Goal: Browse casually: Explore the website without a specific task or goal

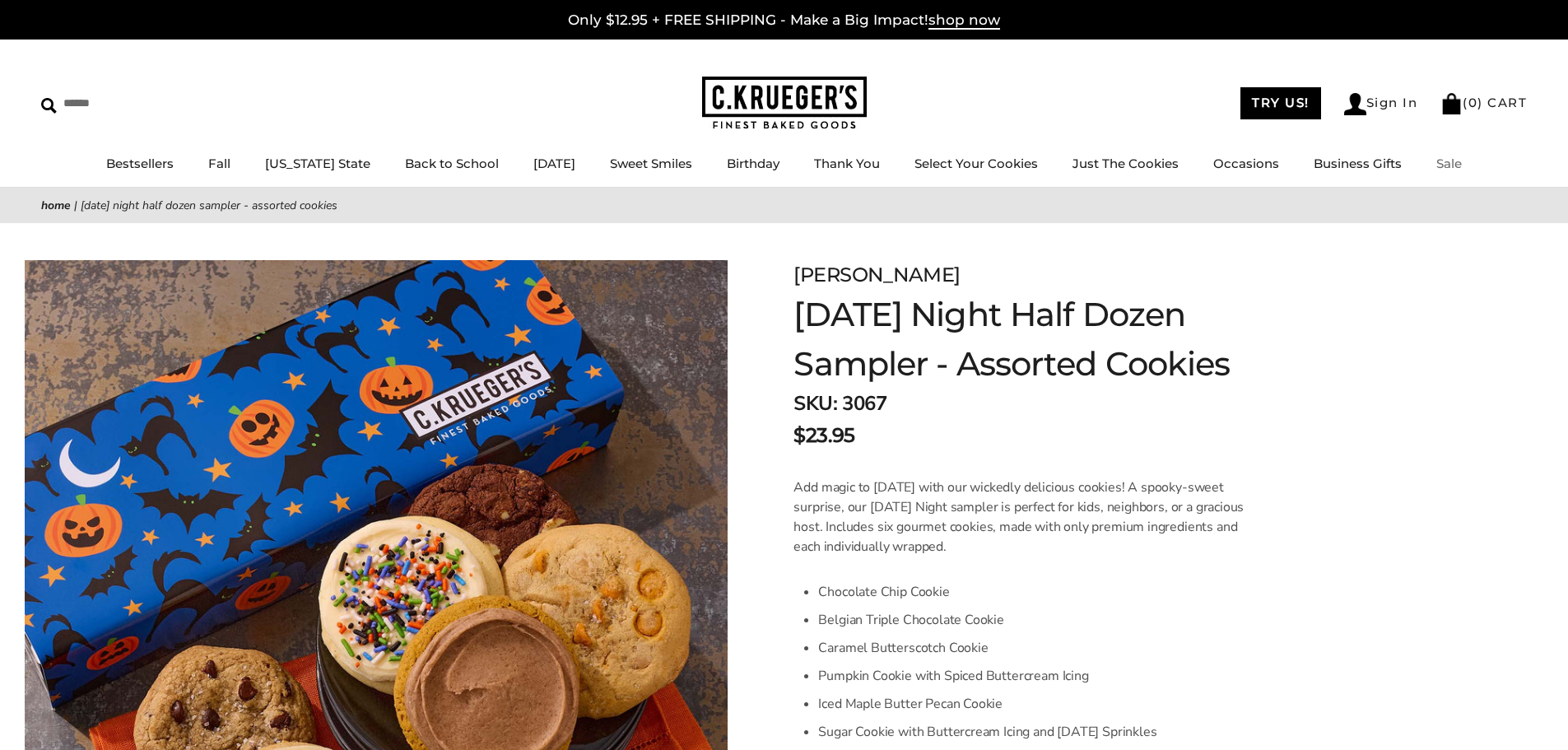
click at [1451, 160] on link "Sale" at bounding box center [1449, 163] width 25 height 15
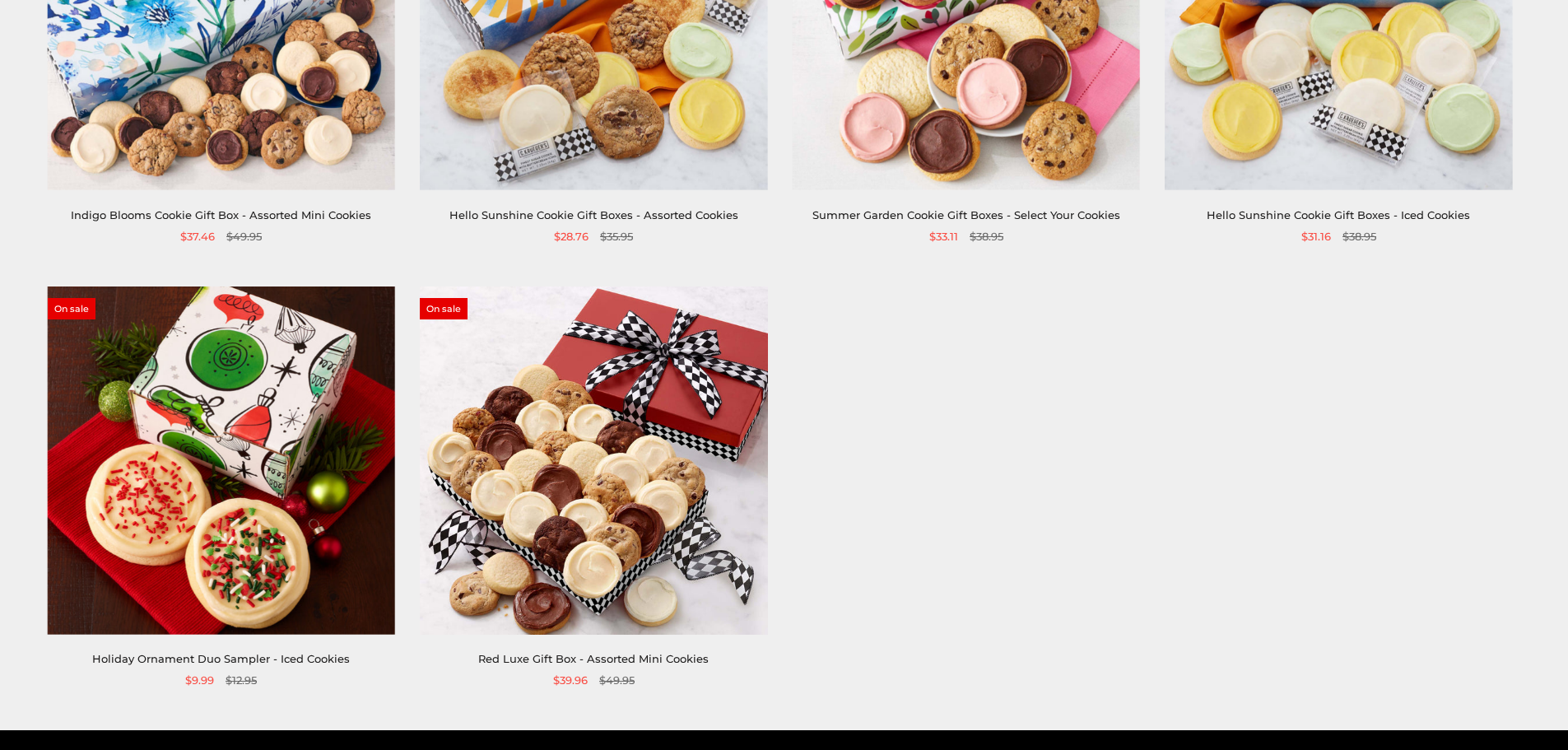
scroll to position [511, 0]
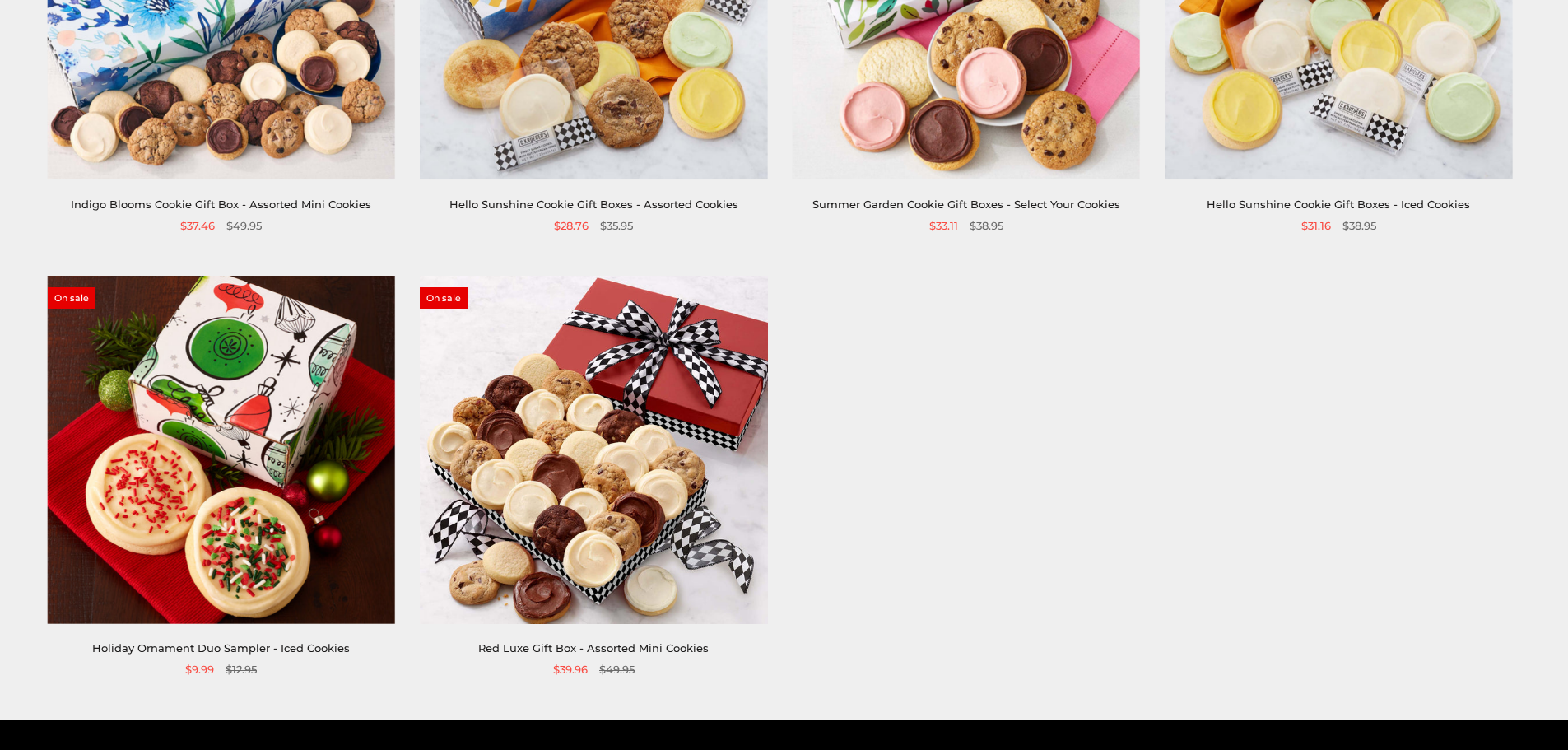
click at [565, 434] on img at bounding box center [594, 449] width 348 height 348
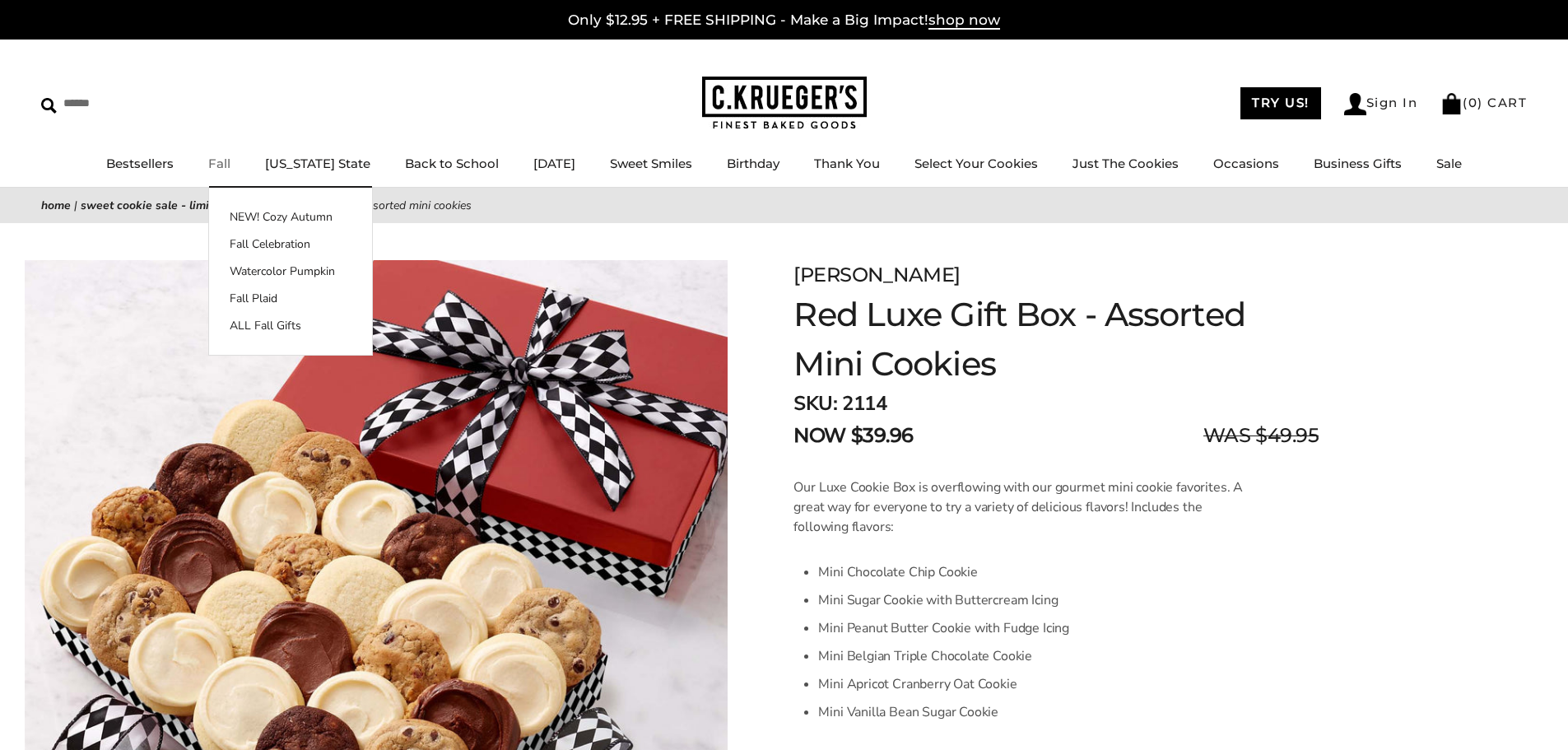
click at [220, 169] on link "Fall" at bounding box center [219, 163] width 22 height 15
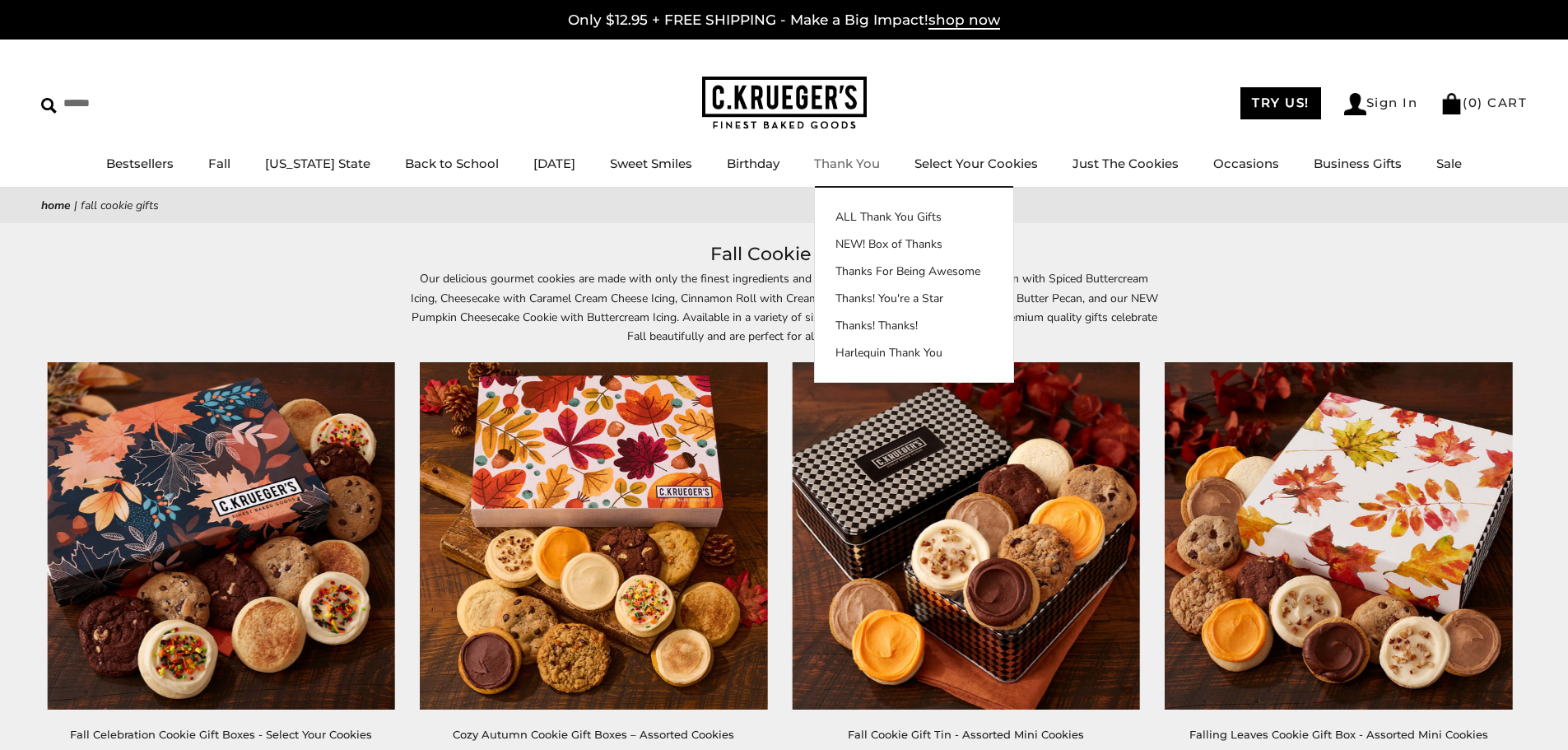
click at [868, 159] on link "Thank You" at bounding box center [847, 163] width 66 height 15
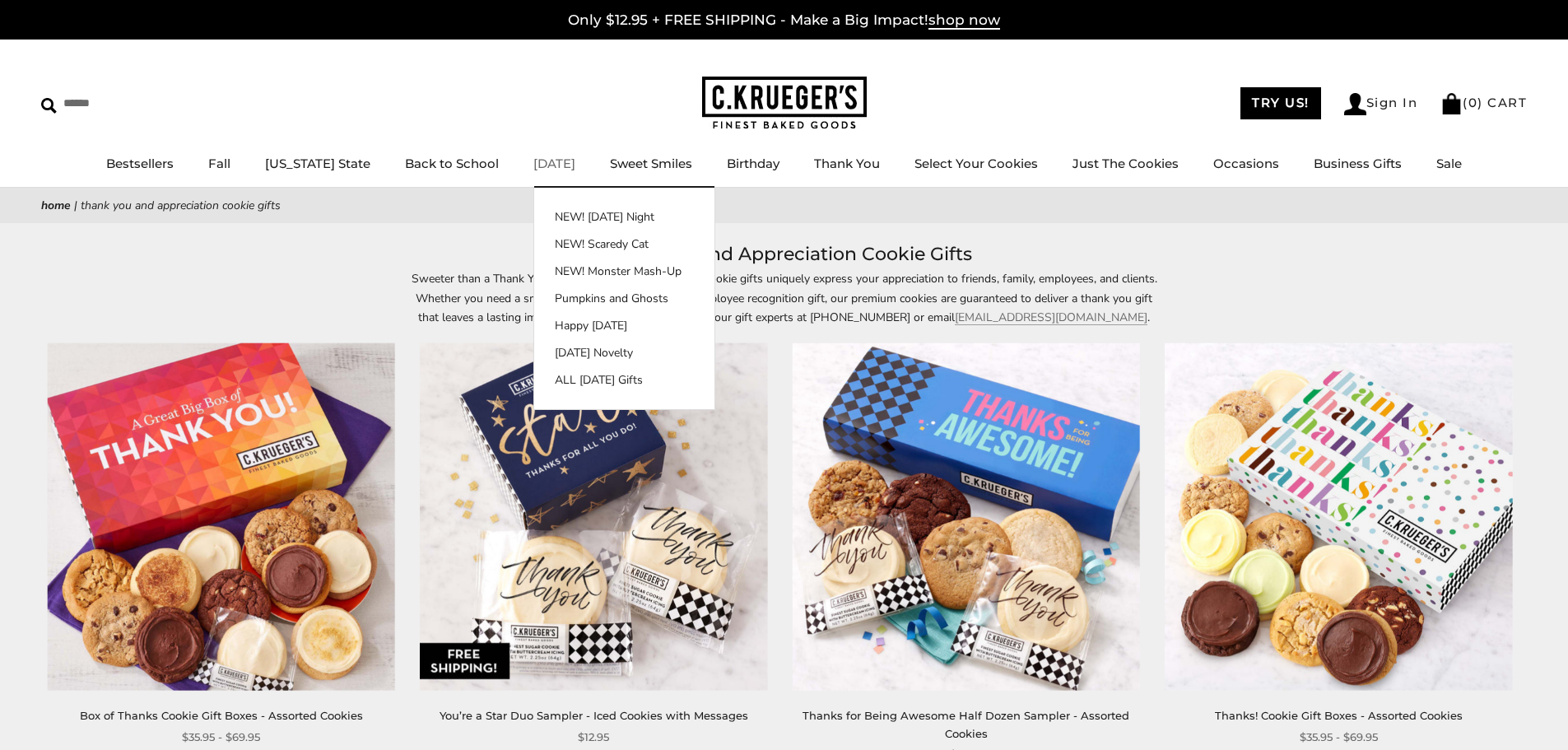
click at [551, 165] on link "[DATE]" at bounding box center [554, 163] width 42 height 15
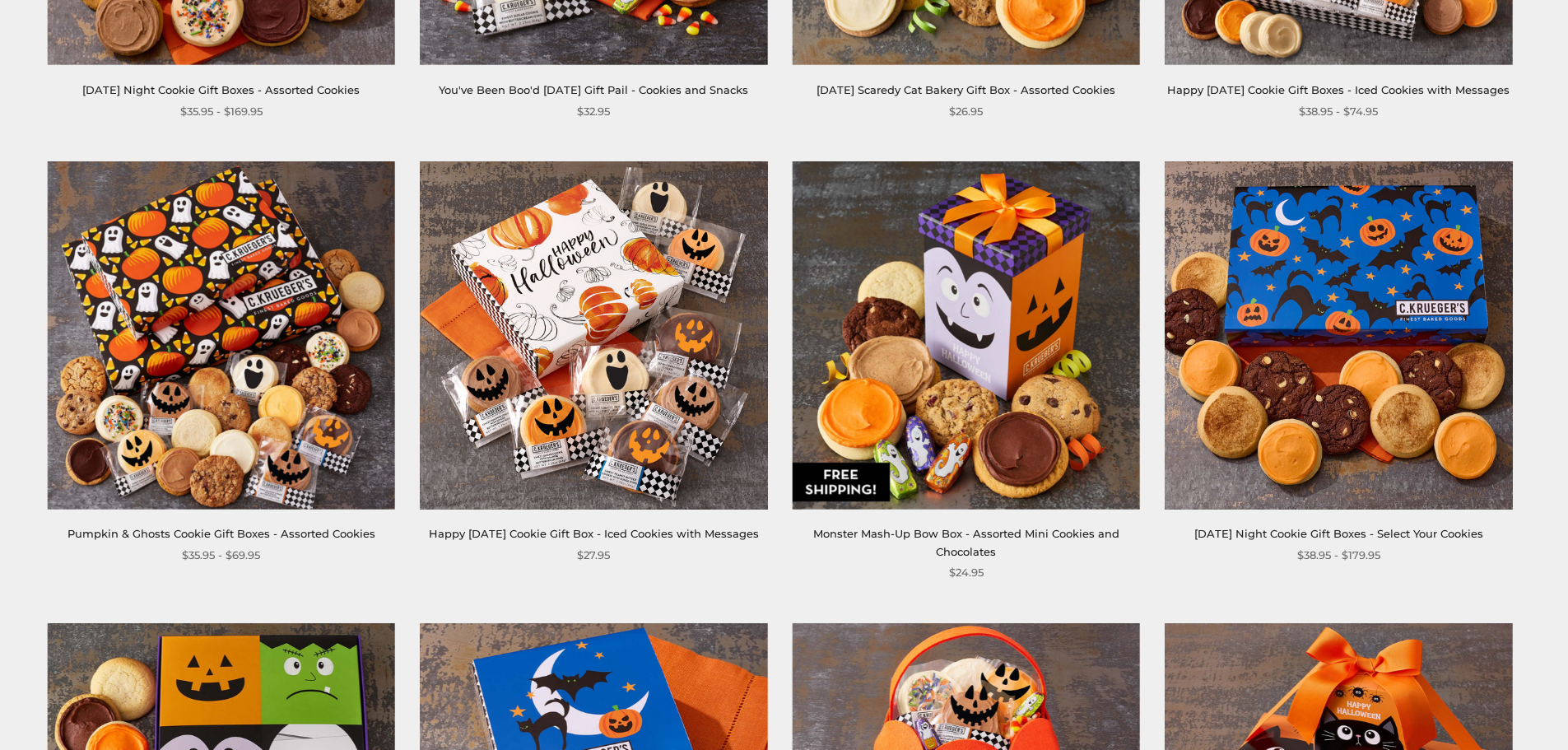
scroll to position [741, 0]
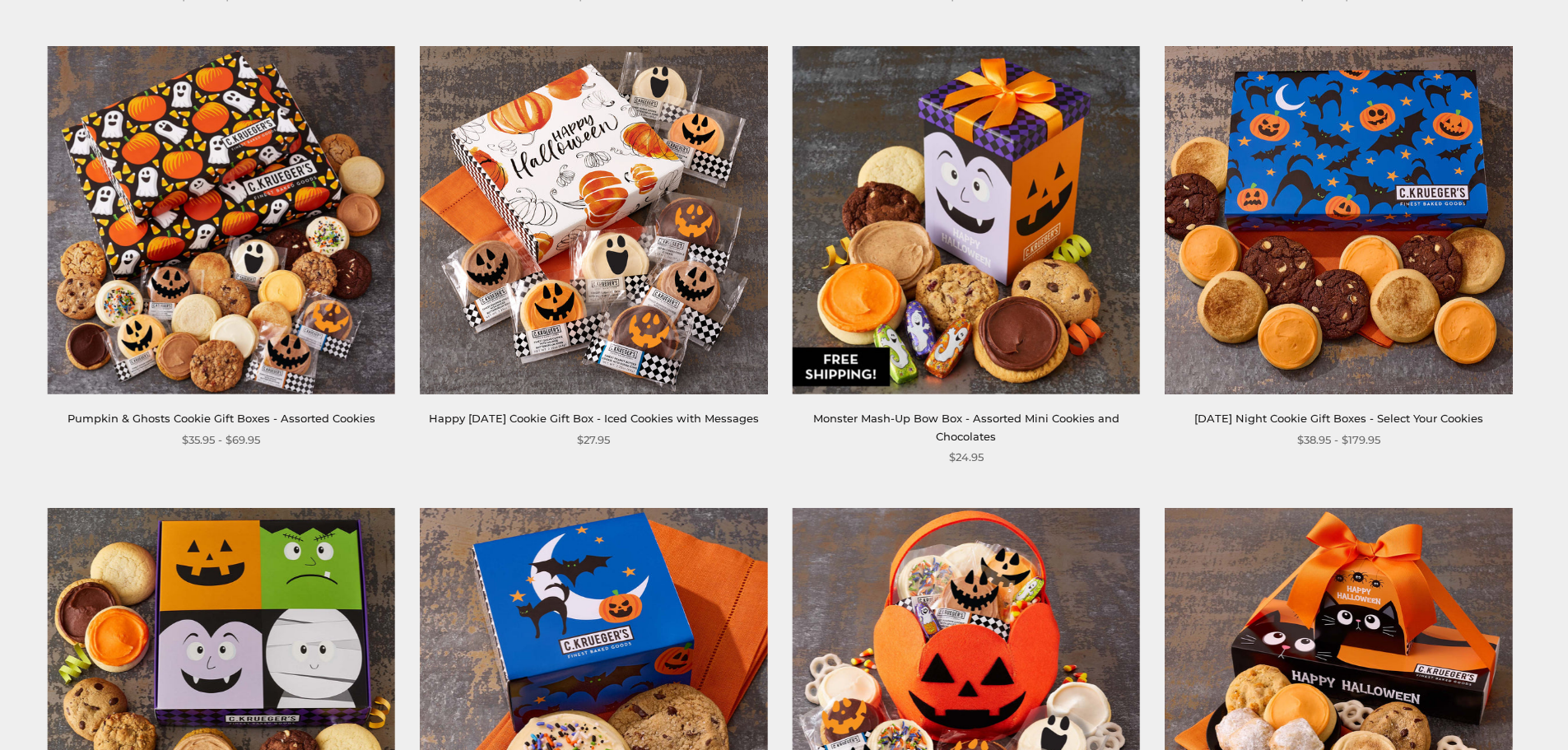
click at [1390, 292] on img at bounding box center [1339, 220] width 348 height 348
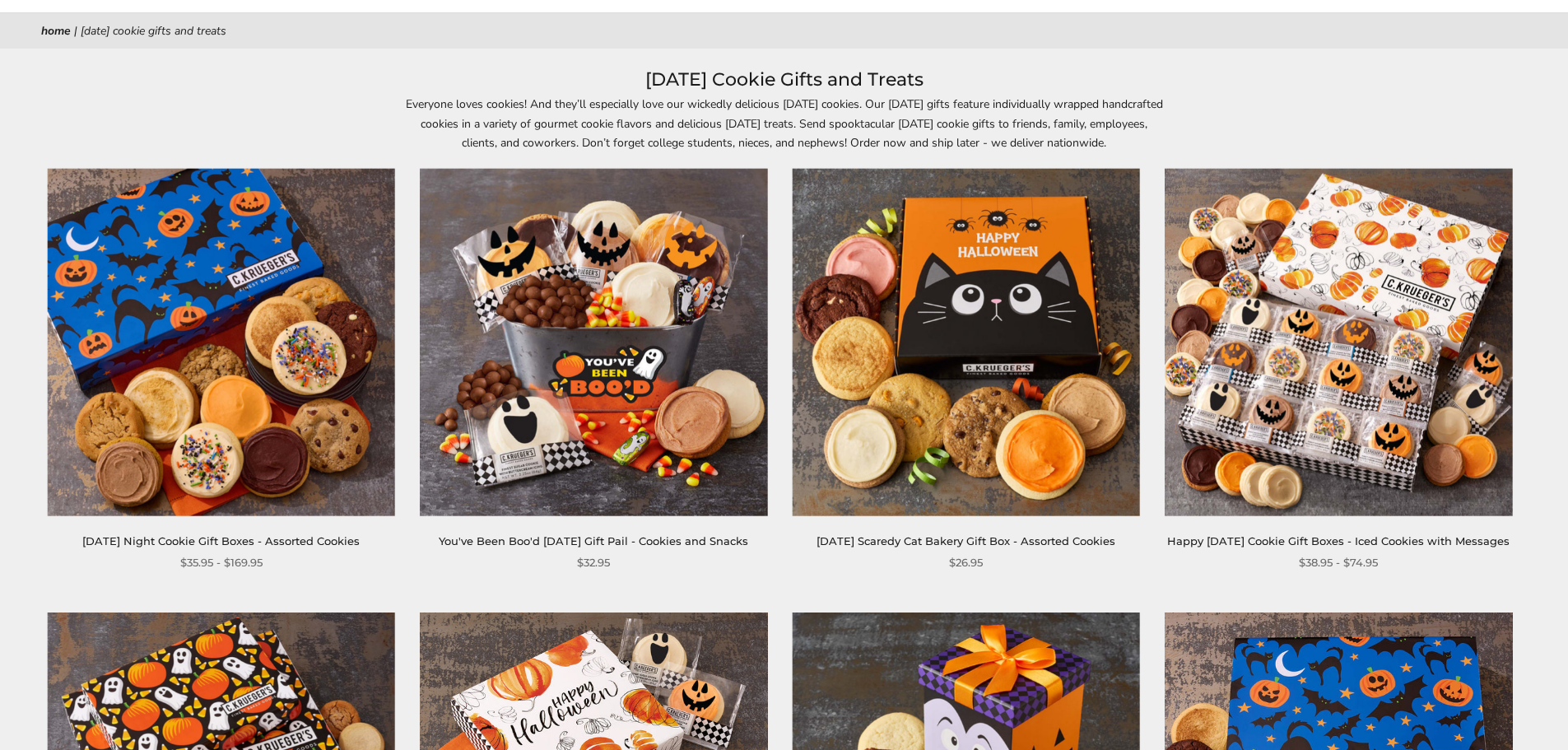
scroll to position [81, 0]
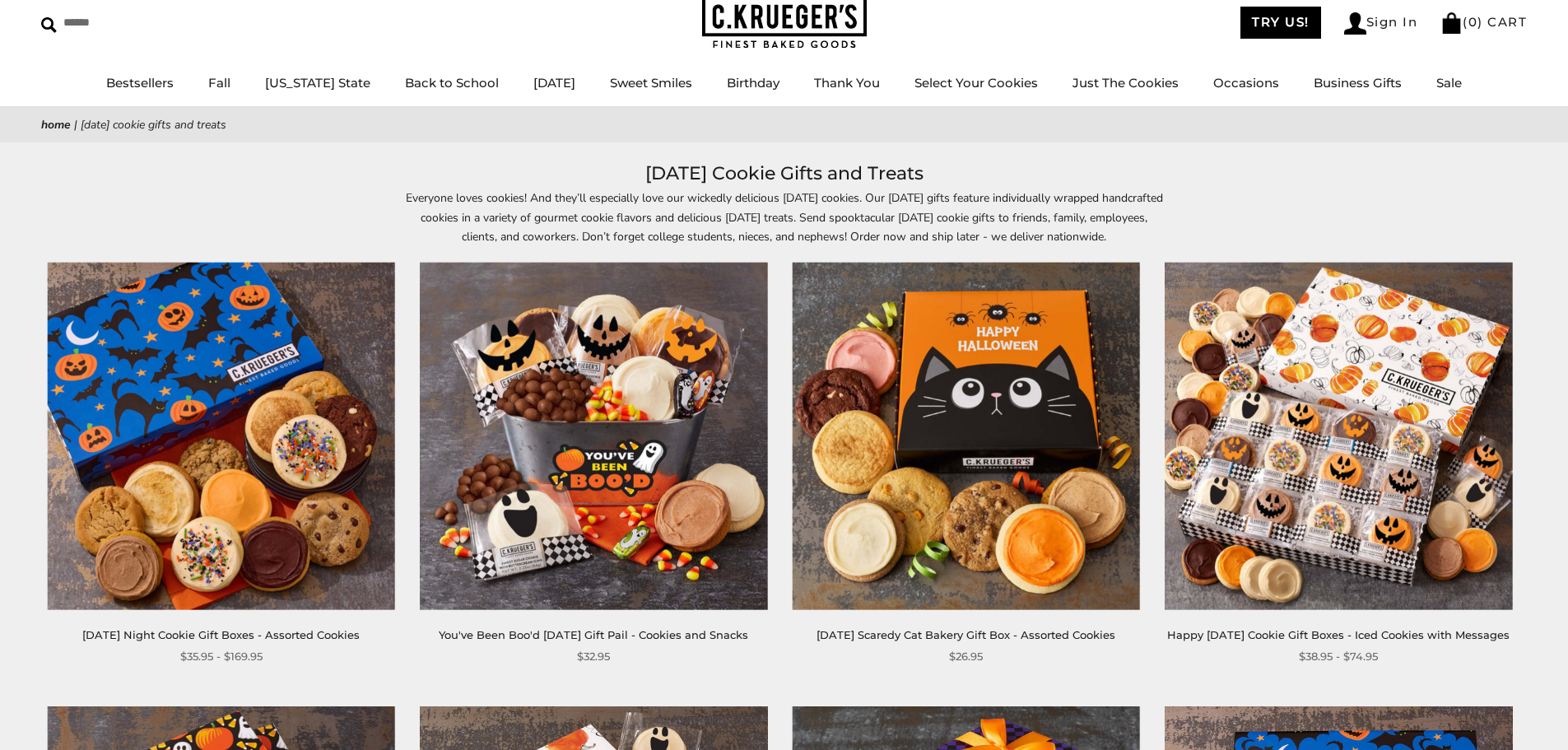
click at [971, 382] on img at bounding box center [967, 437] width 348 height 348
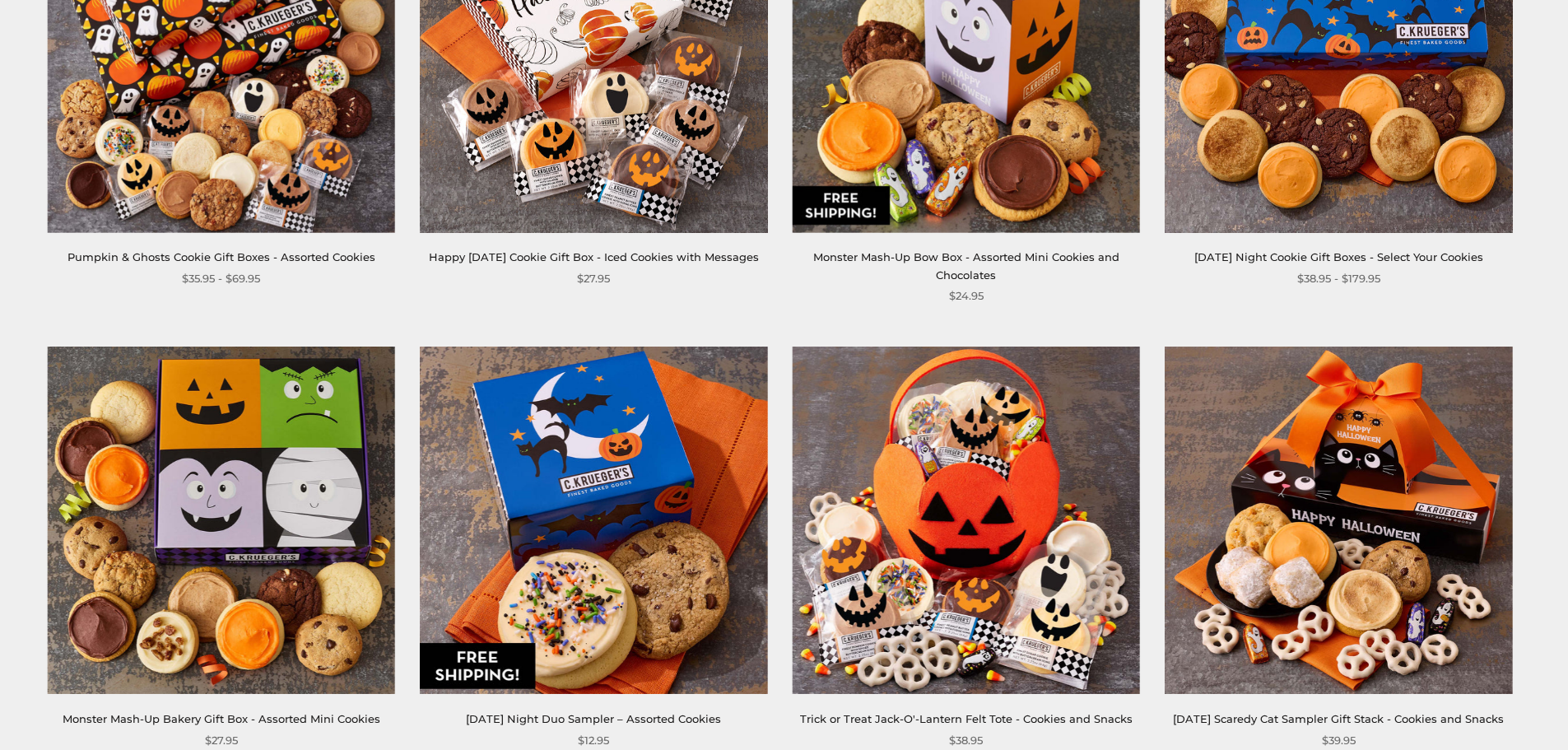
scroll to position [905, 0]
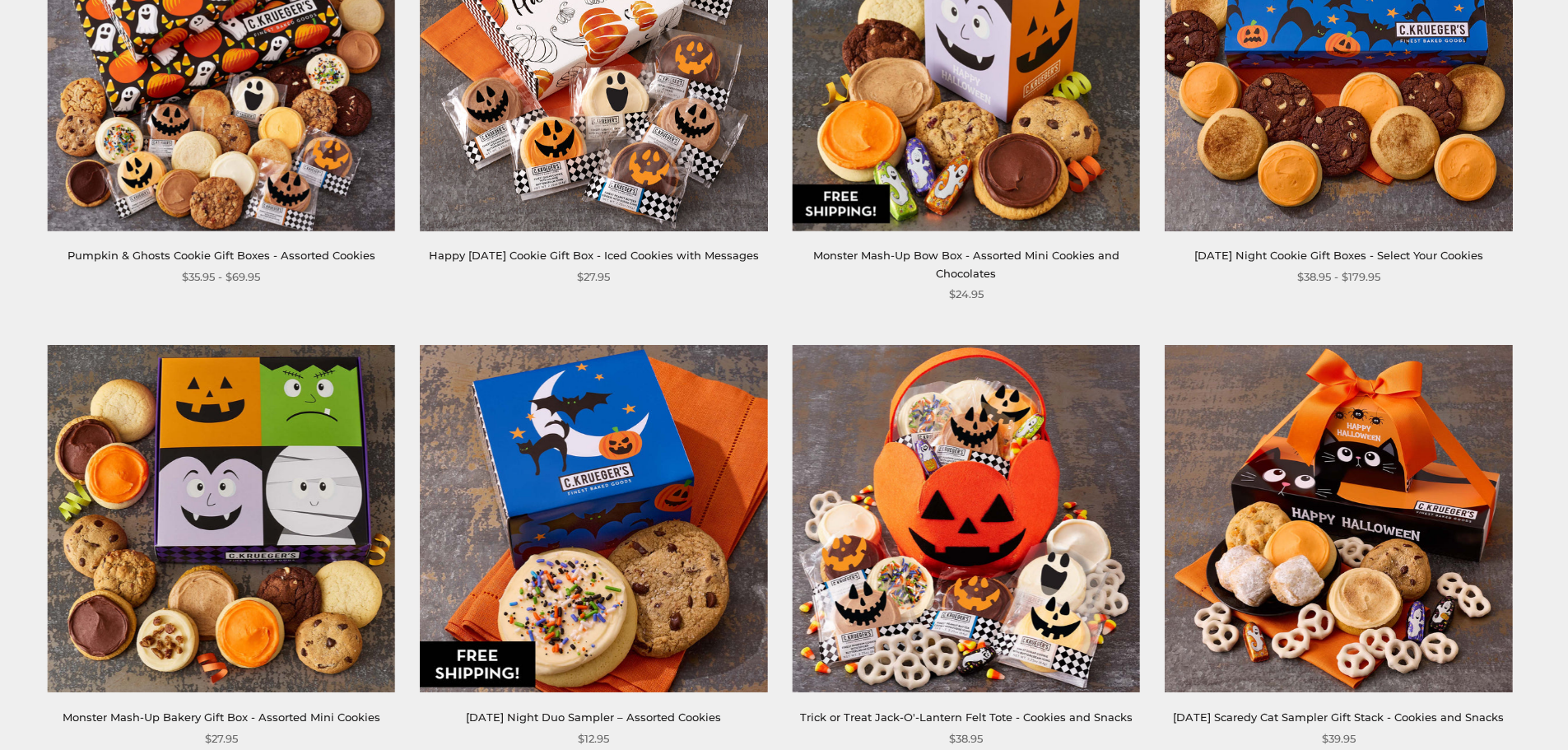
click at [932, 129] on img at bounding box center [967, 57] width 348 height 348
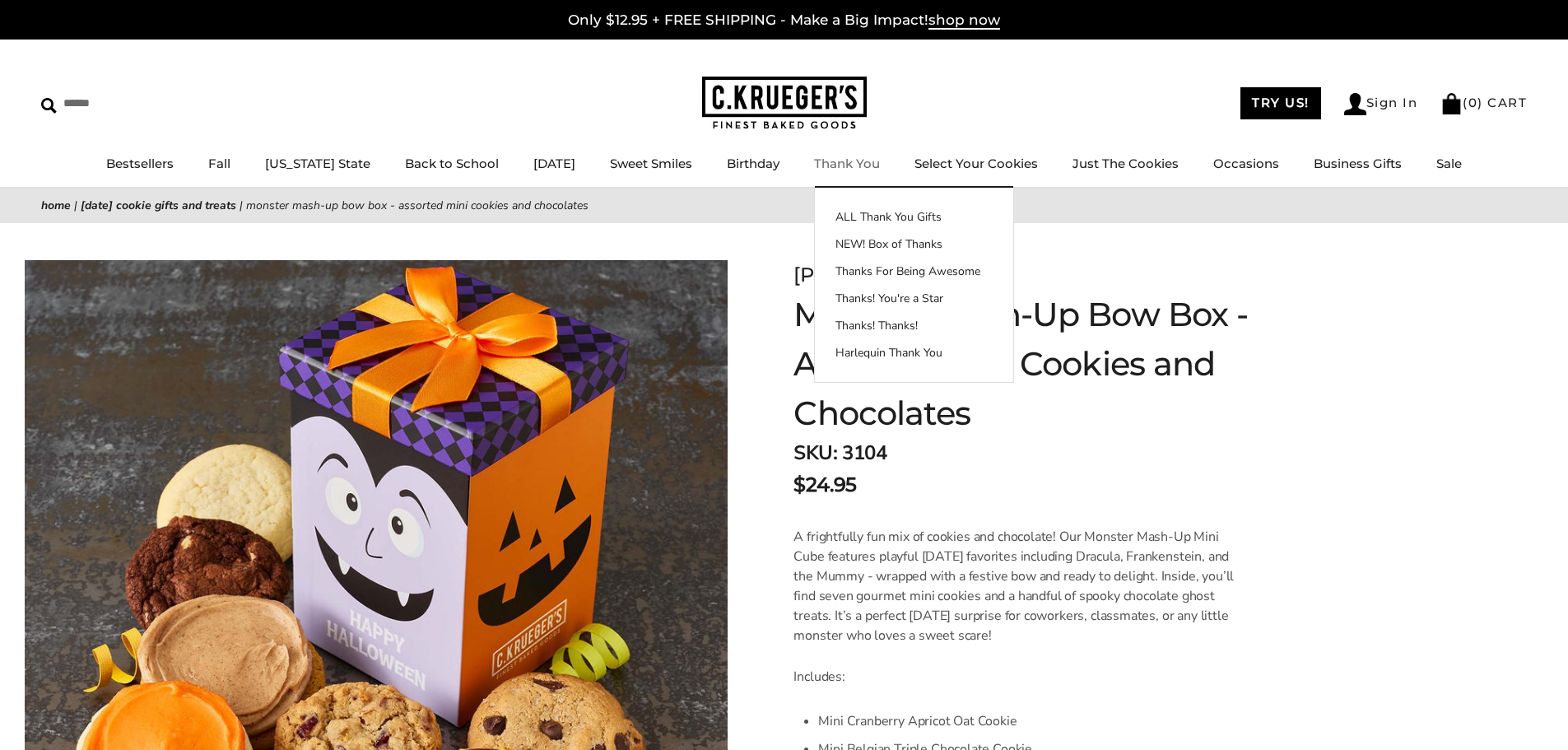
click at [868, 160] on link "Thank You" at bounding box center [847, 163] width 66 height 15
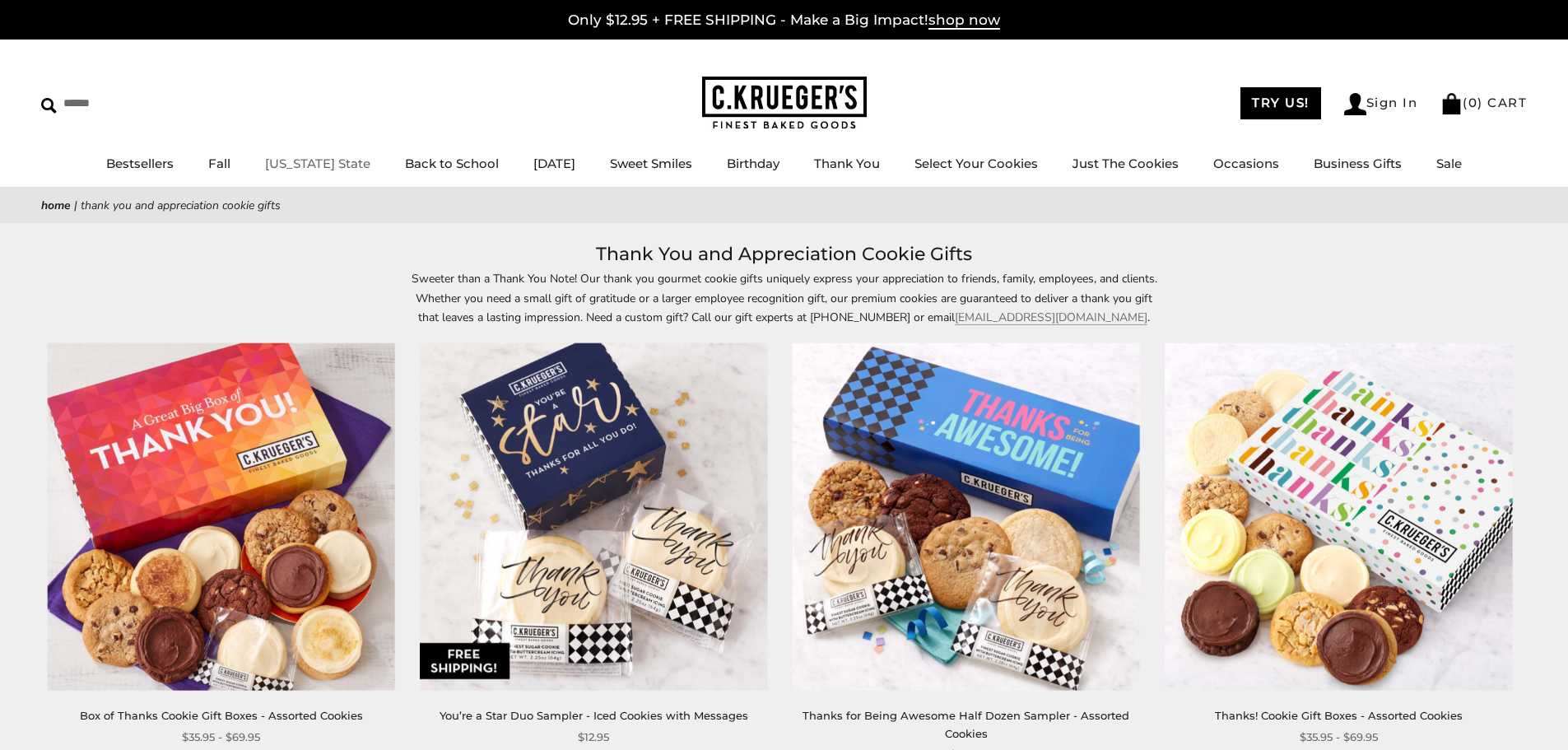
click at [282, 164] on link "[US_STATE] State" at bounding box center [317, 163] width 105 height 15
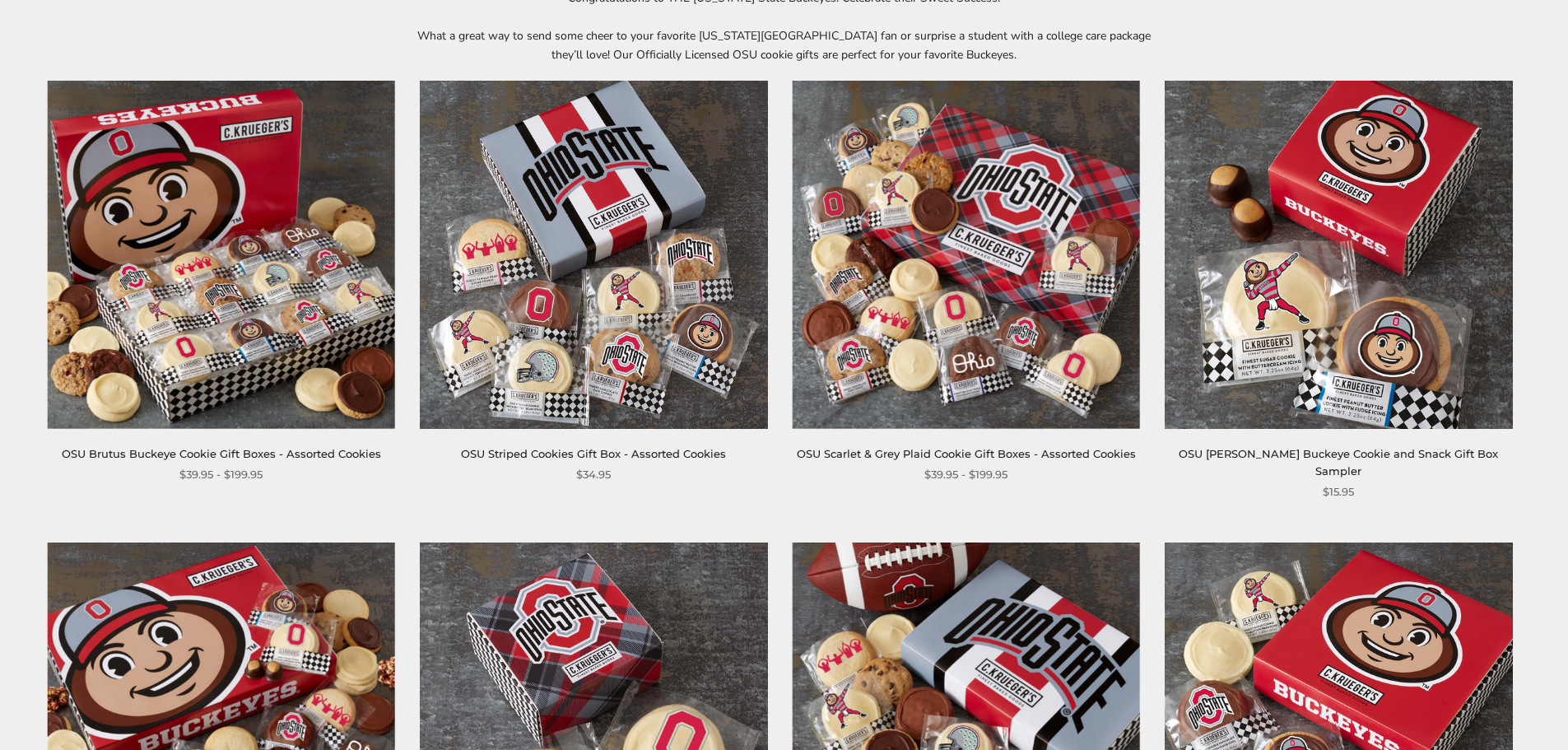
scroll to position [330, 0]
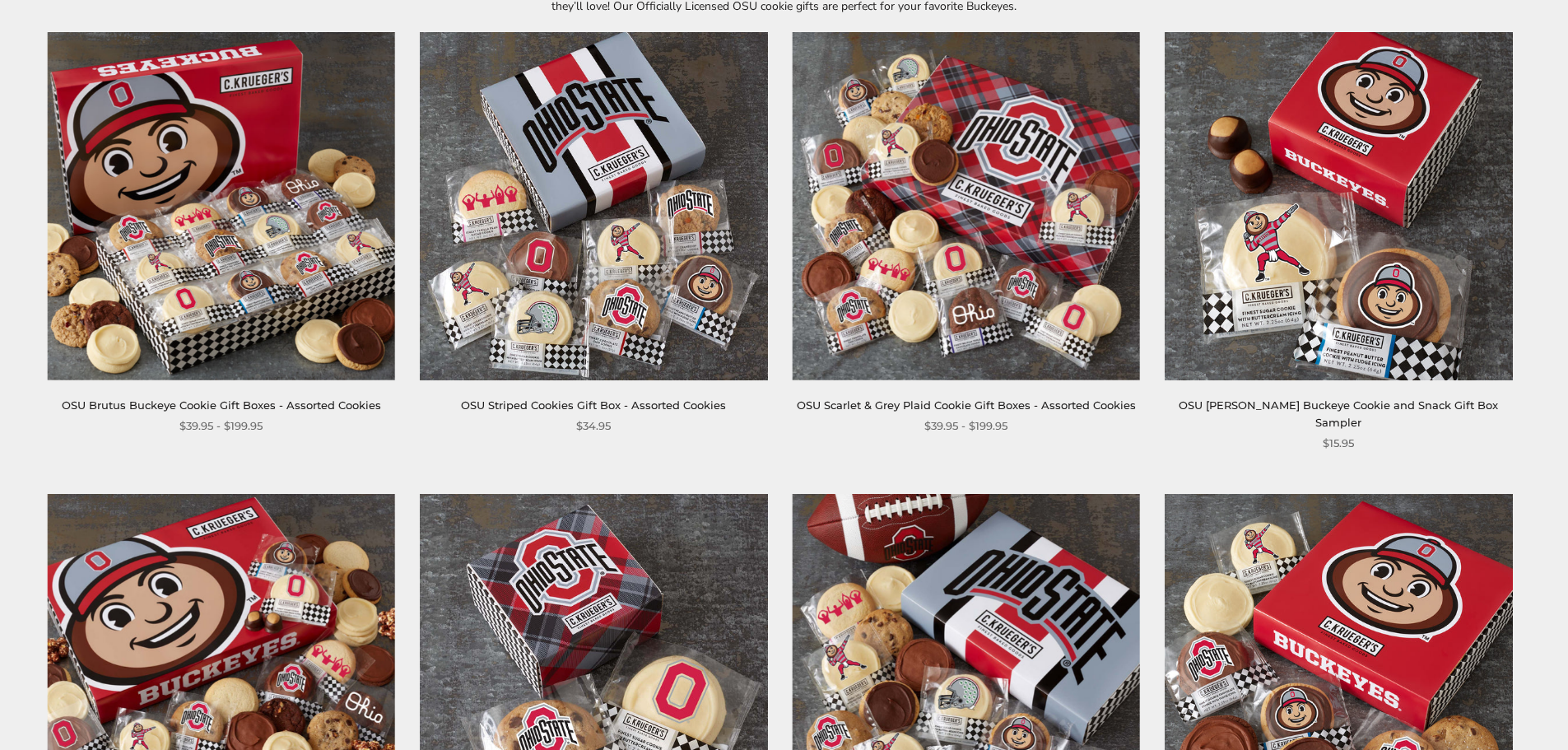
click at [194, 264] on img at bounding box center [221, 206] width 348 height 348
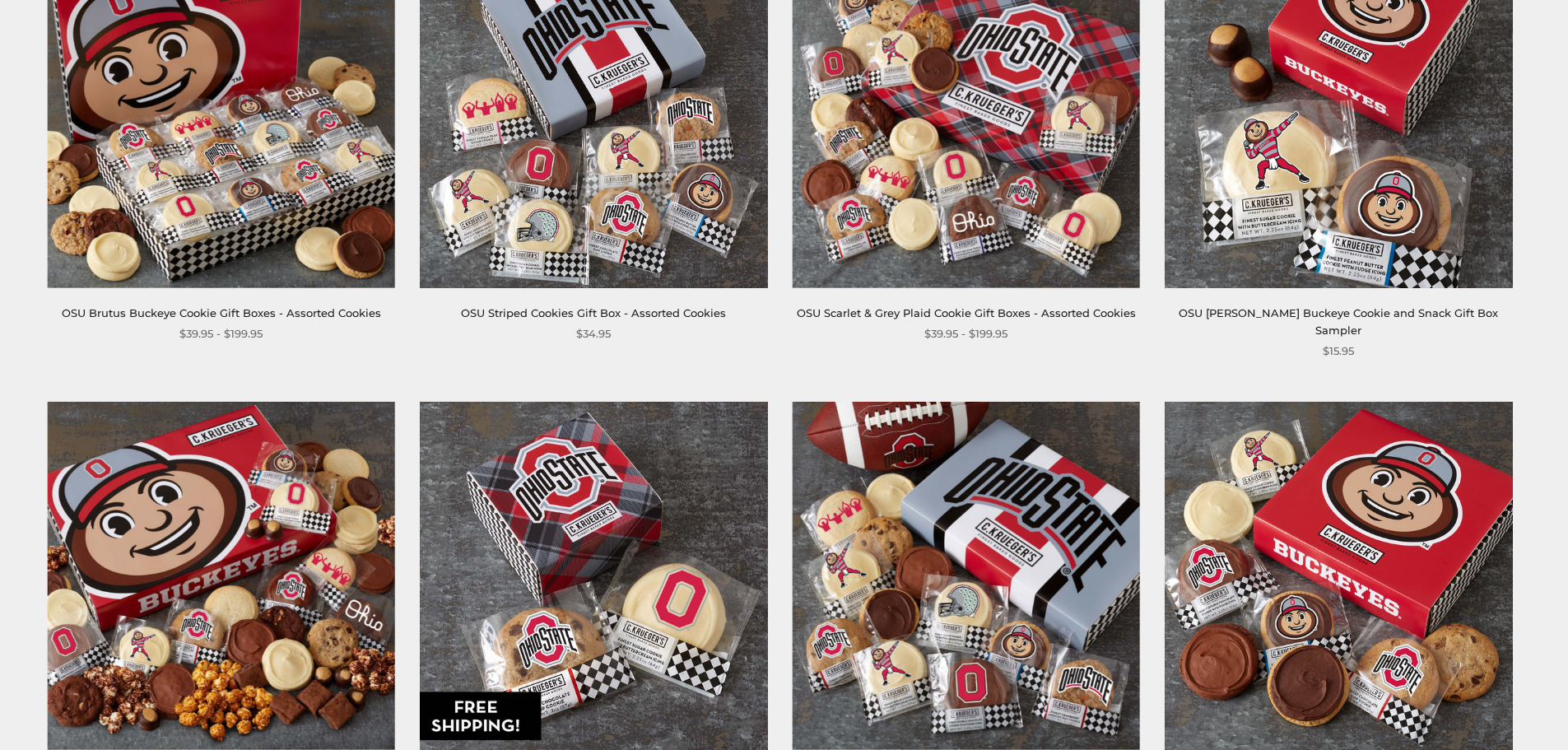
scroll to position [658, 0]
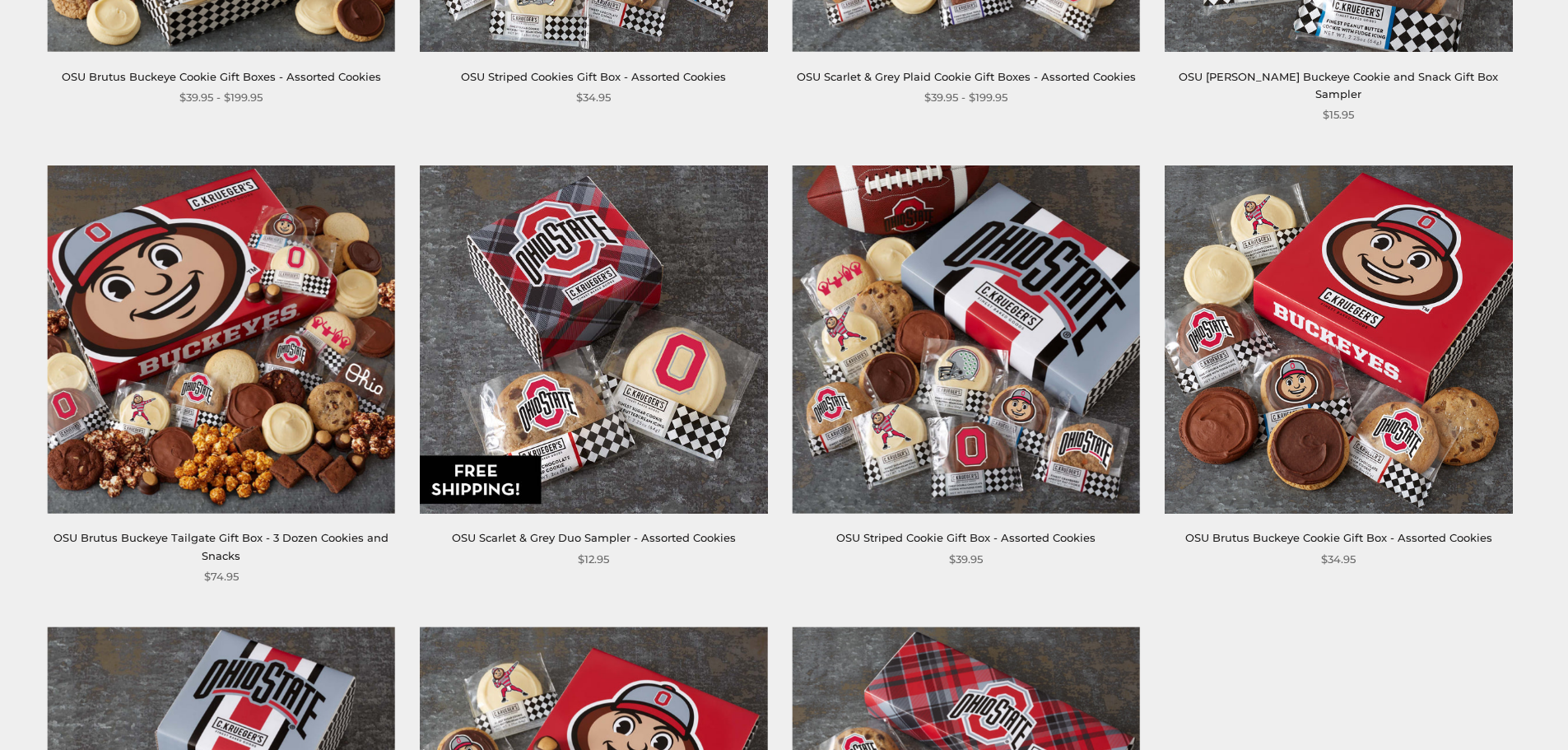
click at [972, 363] on img at bounding box center [967, 339] width 348 height 348
